Goal: Transaction & Acquisition: Book appointment/travel/reservation

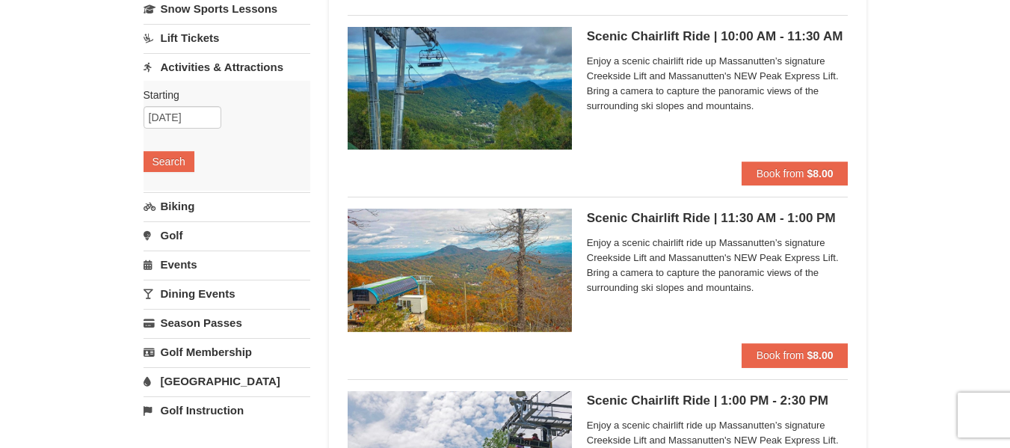
scroll to position [108, 0]
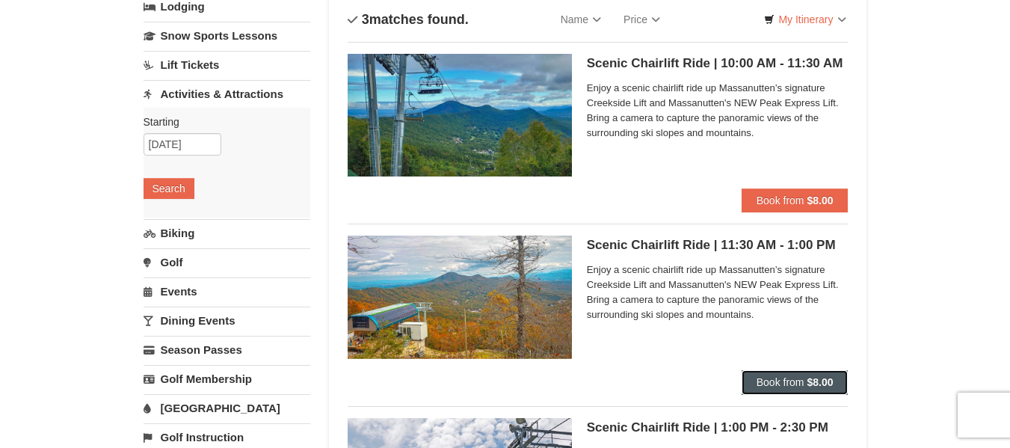
click at [818, 382] on strong "$8.00" at bounding box center [820, 382] width 26 height 12
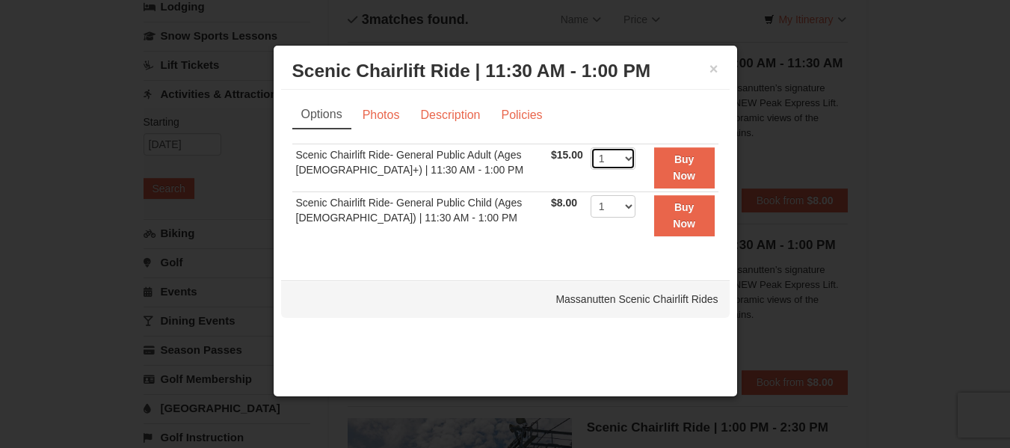
click at [624, 158] on select "1 2 3 4 5 6 7 8 9 10 11 12 13 14 15 16 17 18 19 20 21 22" at bounding box center [613, 158] width 45 height 22
select select "2"
click at [591, 147] on select "1 2 3 4 5 6 7 8 9 10 11 12 13 14 15 16 17 18 19 20 21 22" at bounding box center [613, 158] width 45 height 22
click at [378, 121] on link "Photos" at bounding box center [381, 115] width 57 height 28
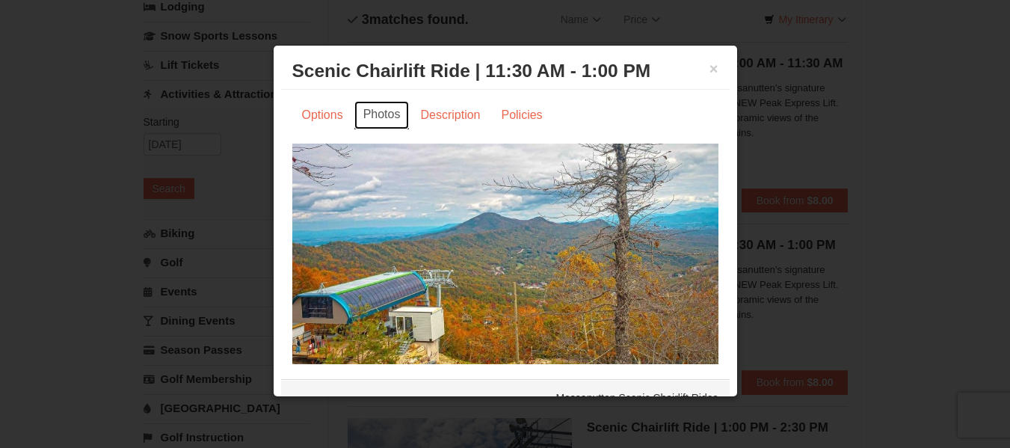
scroll to position [27, 0]
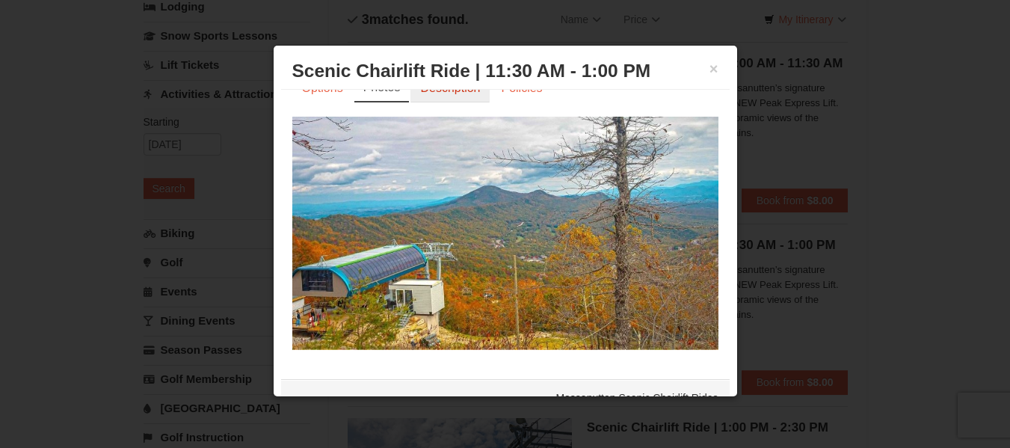
click at [447, 96] on link "Description" at bounding box center [449, 88] width 79 height 28
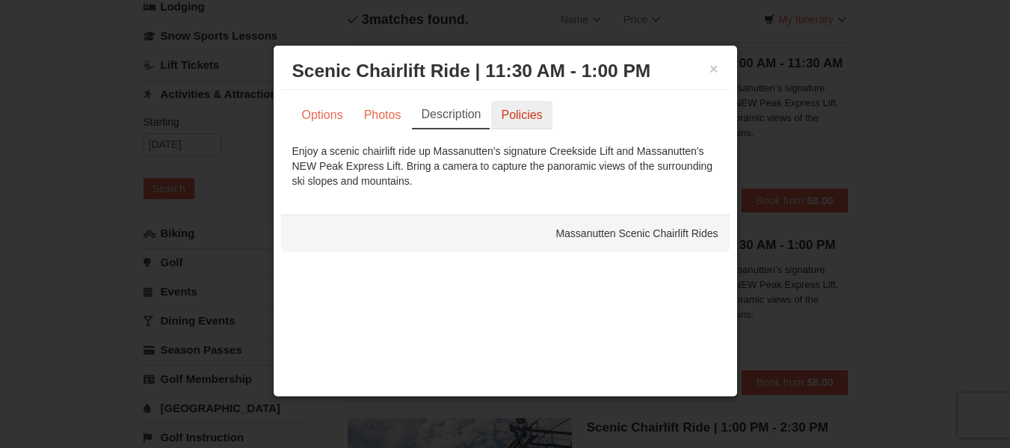
click at [525, 120] on link "Policies" at bounding box center [521, 115] width 61 height 28
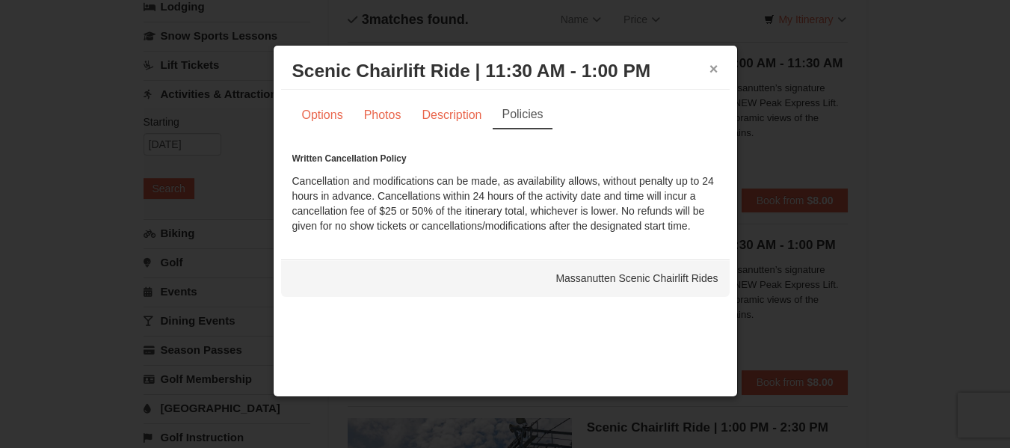
click at [716, 68] on button "×" at bounding box center [713, 68] width 9 height 15
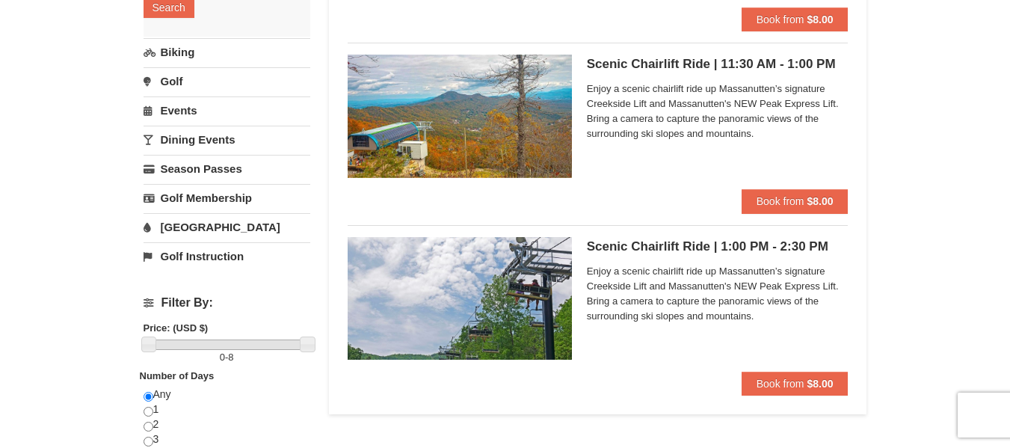
scroll to position [294, 0]
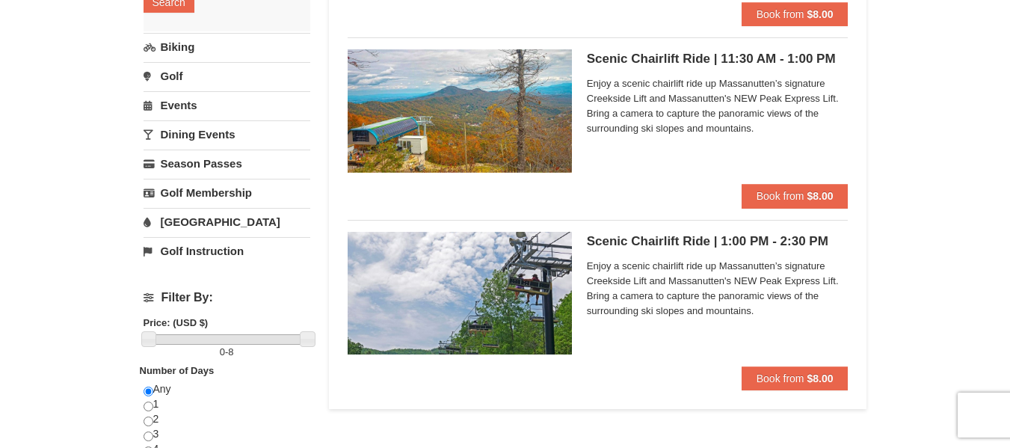
click at [194, 219] on link "[GEOGRAPHIC_DATA]" at bounding box center [227, 222] width 167 height 28
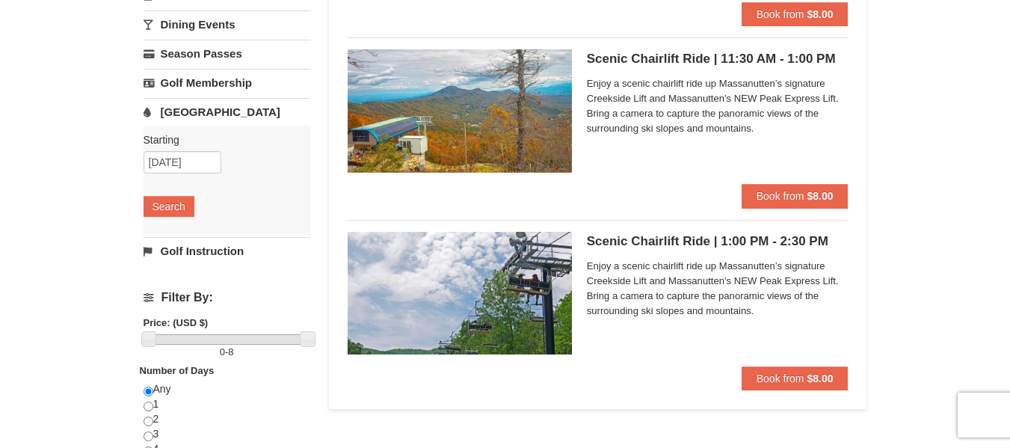
scroll to position [0, 0]
